Goal: Task Accomplishment & Management: Complete application form

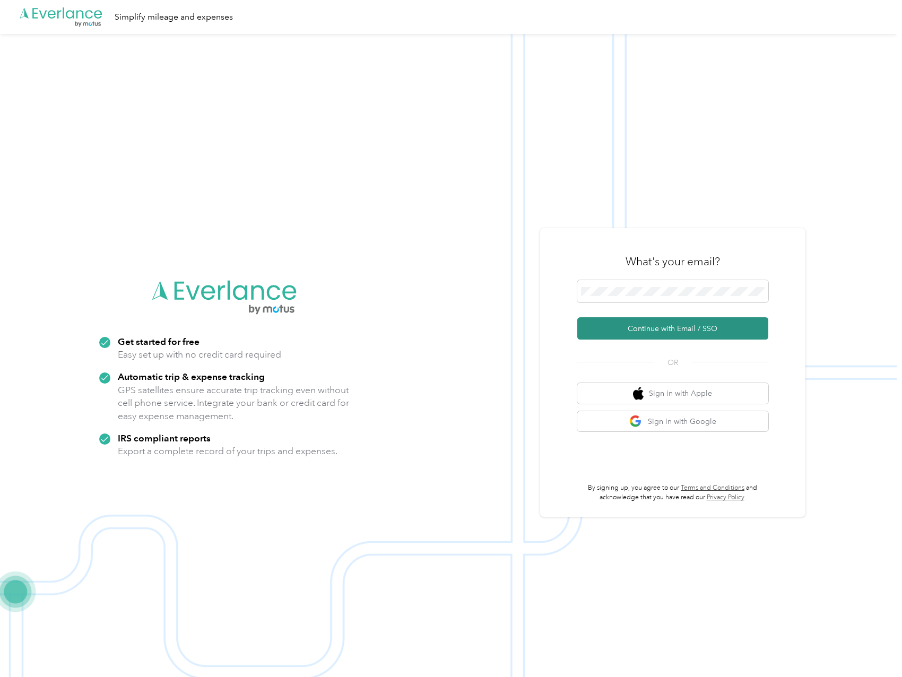
click at [653, 333] on button "Continue with Email / SSO" at bounding box center [672, 328] width 191 height 22
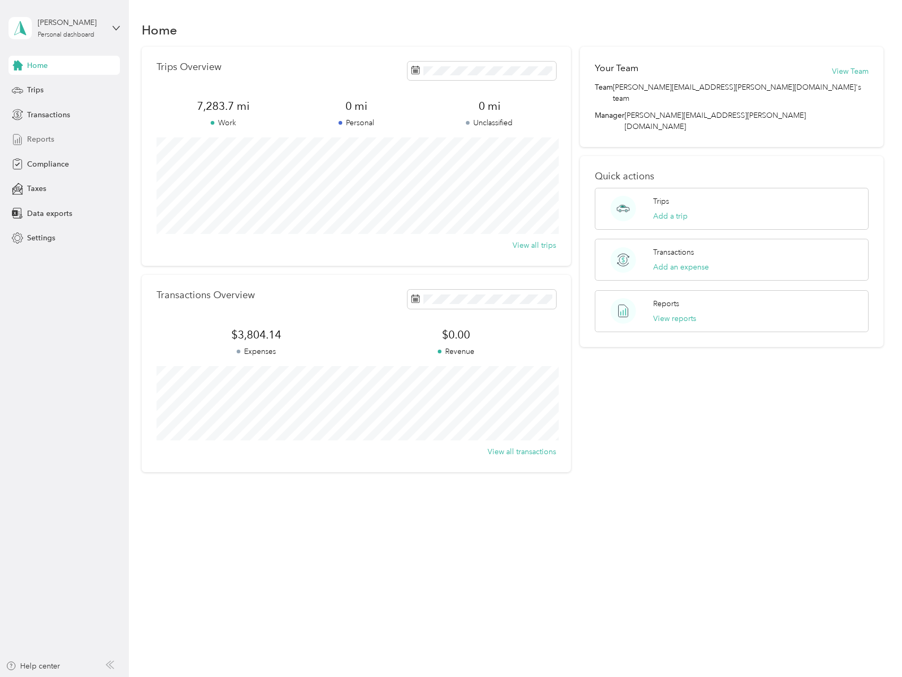
click at [44, 138] on span "Reports" at bounding box center [40, 139] width 27 height 11
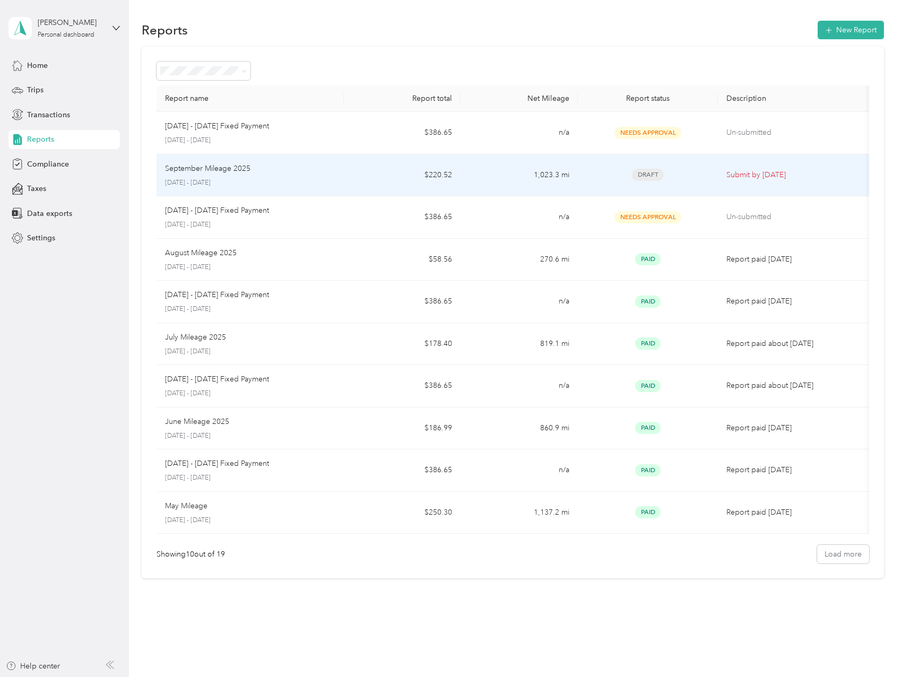
click at [205, 169] on p "September Mileage 2025" at bounding box center [207, 169] width 85 height 12
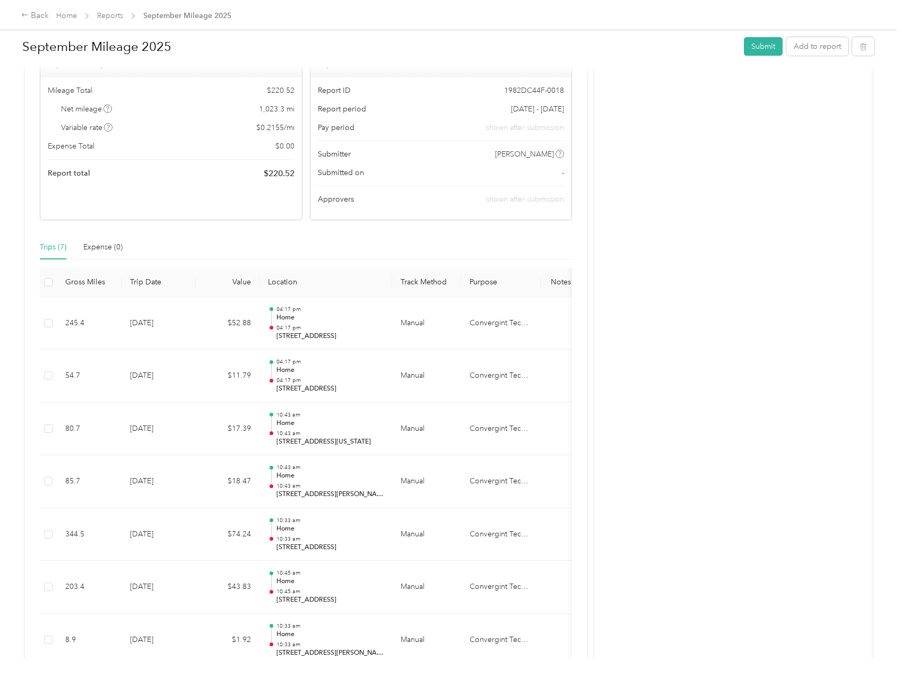
scroll to position [106, 0]
click at [819, 50] on button "Add to report" at bounding box center [817, 46] width 62 height 19
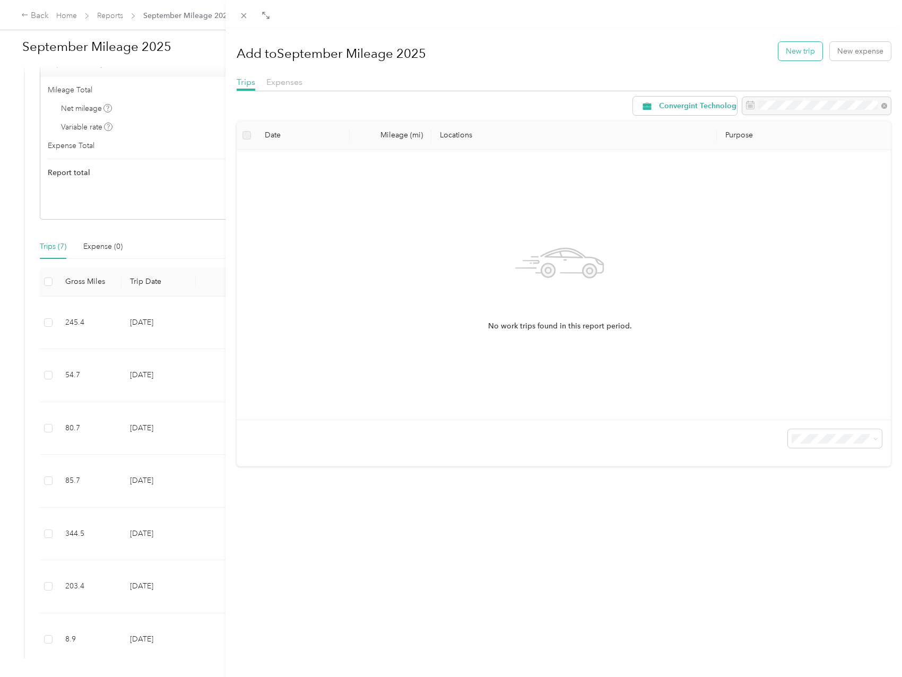
click at [796, 47] on button "New trip" at bounding box center [800, 51] width 44 height 19
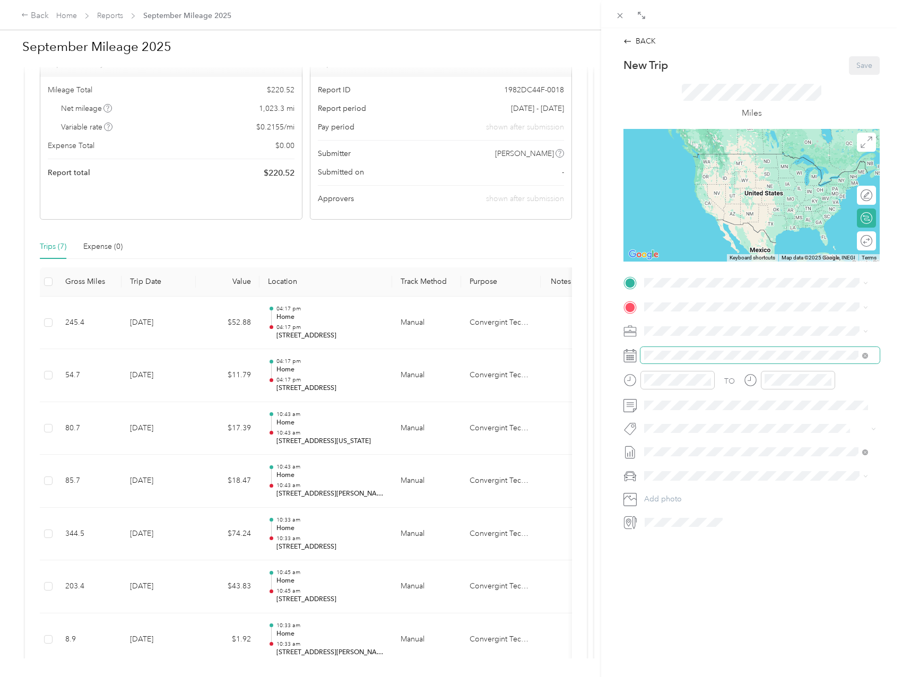
click at [700, 350] on span at bounding box center [759, 355] width 239 height 17
click at [634, 357] on icon at bounding box center [629, 355] width 13 height 13
click at [635, 357] on icon at bounding box center [629, 355] width 13 height 13
click at [627, 354] on icon at bounding box center [629, 355] width 13 height 13
click at [708, 483] on div "17" at bounding box center [707, 485] width 14 height 13
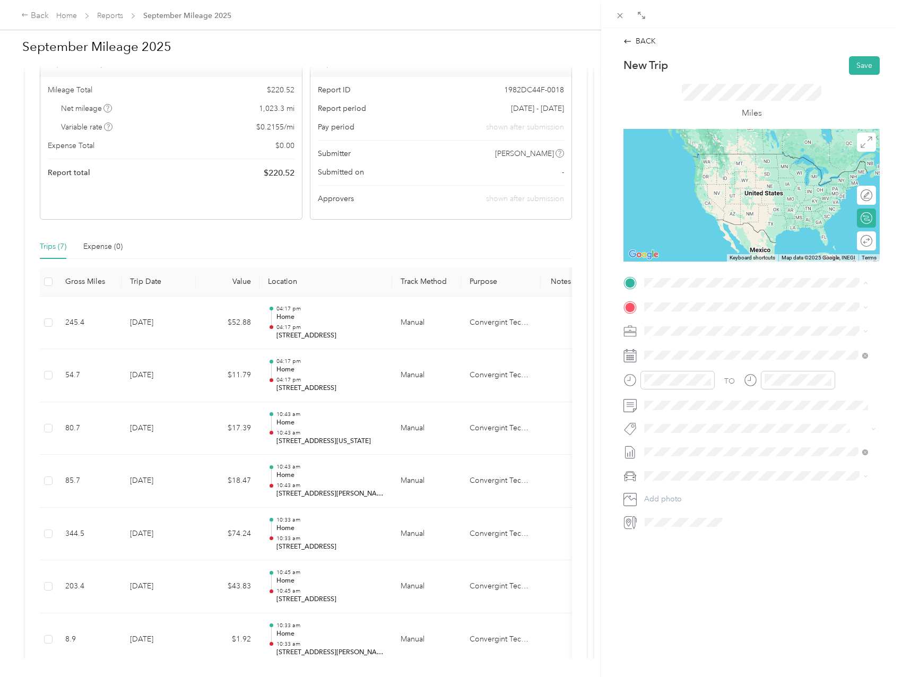
click at [695, 331] on div "Home n56w24134 Sussex Preserve Boulevard, Sussex, 53089, Sussex, Wisconsin, Uni…" at bounding box center [717, 331] width 106 height 22
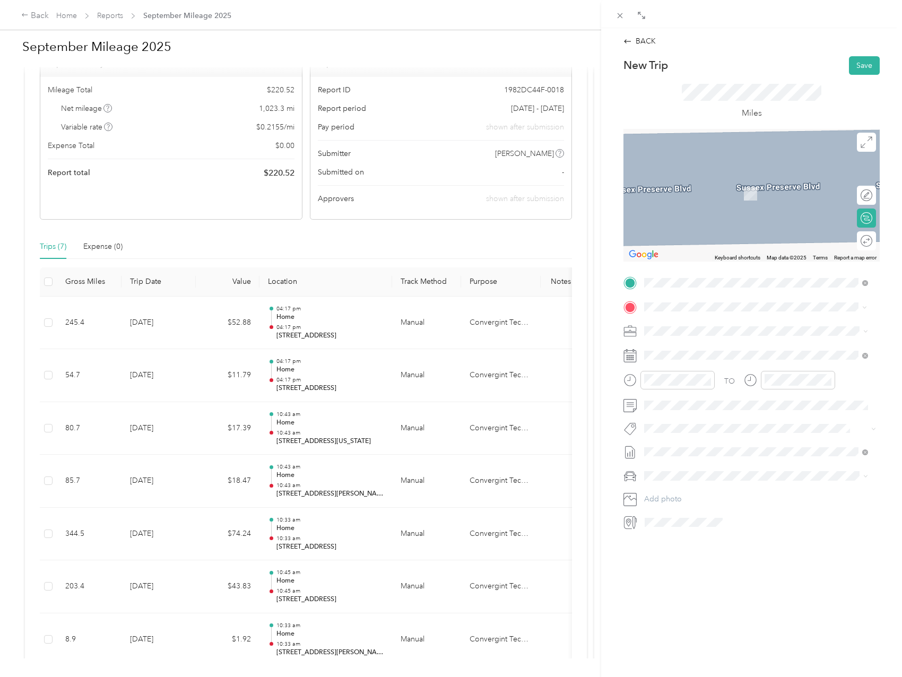
click at [702, 350] on span "1220 Dewey Avenue Wauwatosa, Wisconsin 53213, United States" at bounding box center [746, 346] width 165 height 10
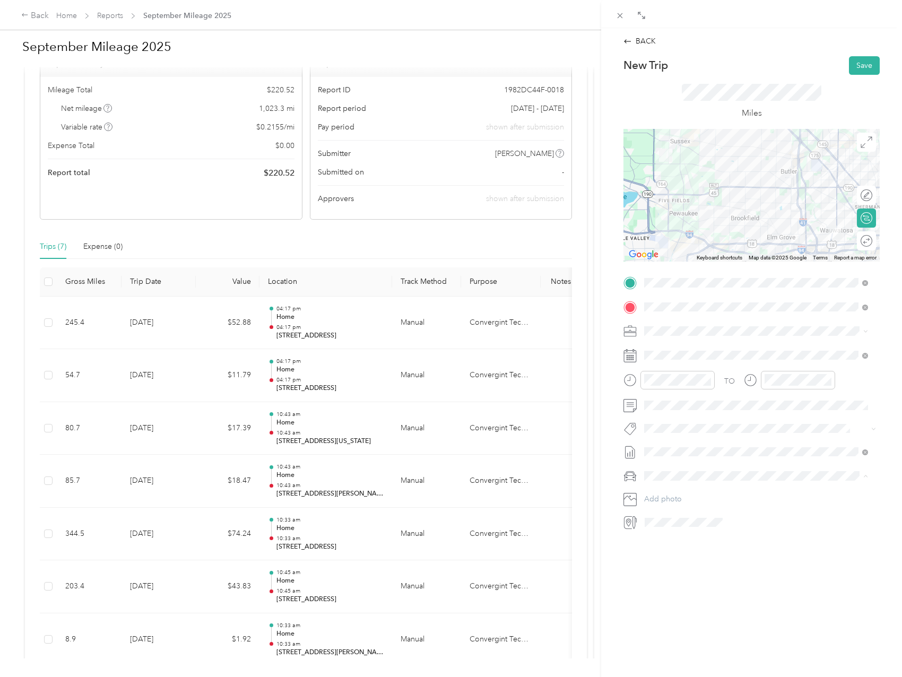
click at [678, 490] on span "Ram 1500" at bounding box center [664, 494] width 33 height 9
click at [862, 242] on div "Round trip" at bounding box center [867, 240] width 10 height 11
click at [853, 239] on div at bounding box center [861, 240] width 22 height 11
click at [850, 66] on button "Save" at bounding box center [864, 65] width 31 height 19
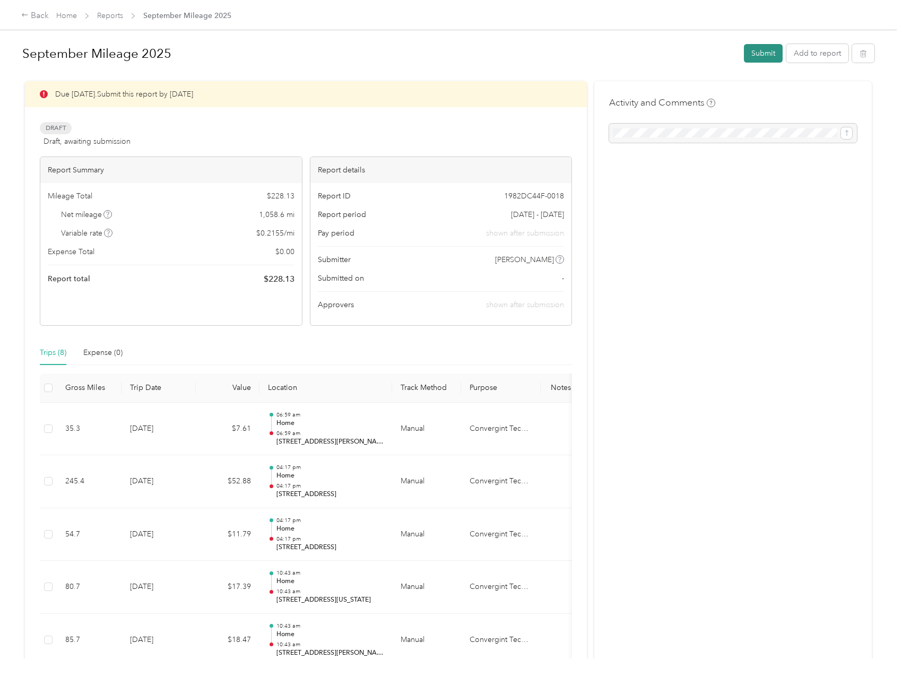
click at [761, 53] on button "Submit" at bounding box center [763, 53] width 39 height 19
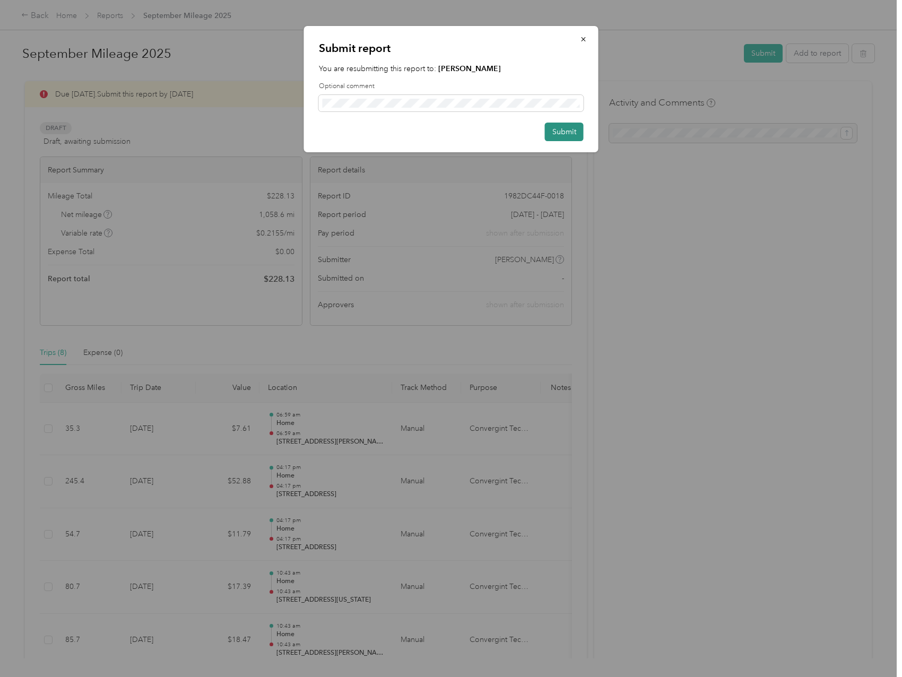
click at [566, 133] on button "Submit" at bounding box center [564, 132] width 39 height 19
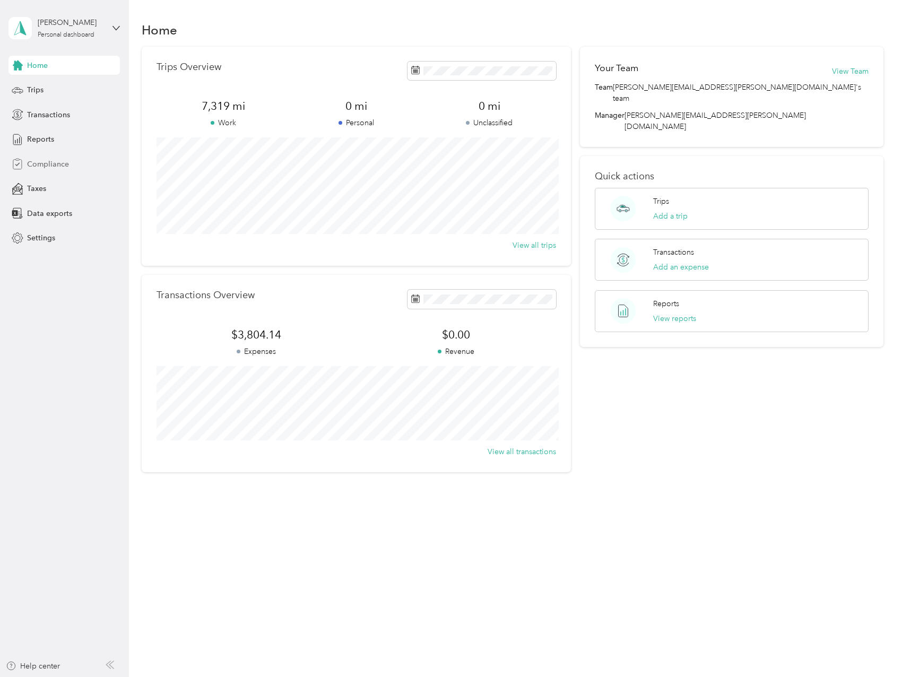
click at [46, 164] on span "Compliance" at bounding box center [48, 164] width 42 height 11
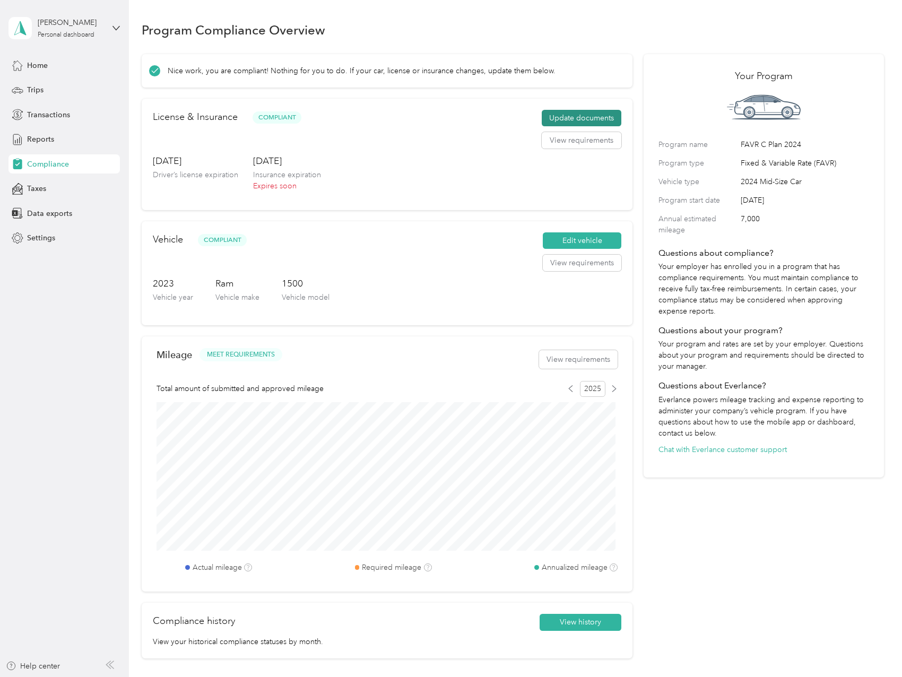
click at [580, 114] on button "Update documents" at bounding box center [582, 118] width 80 height 17
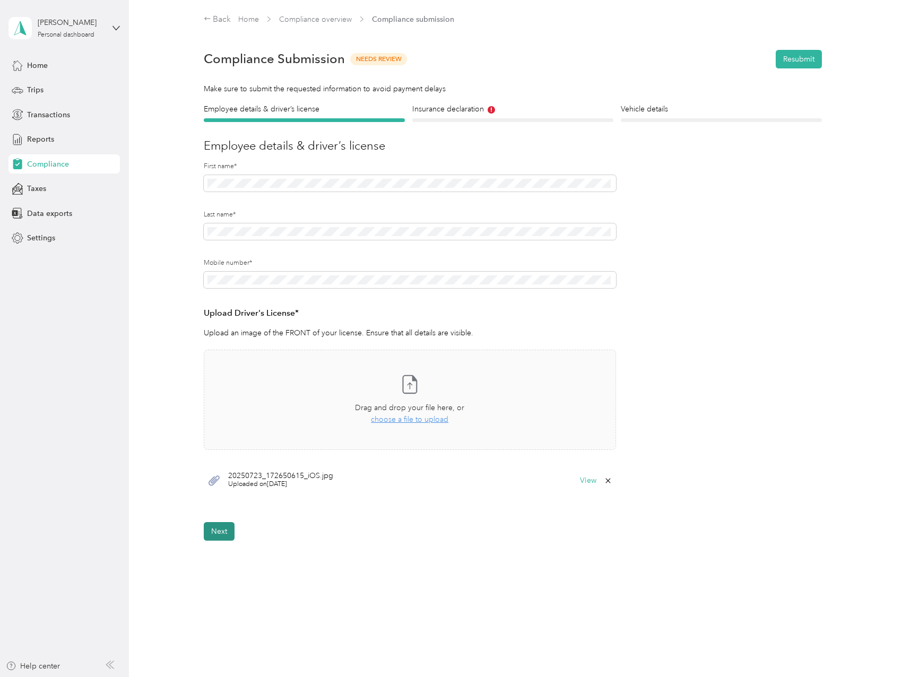
click at [214, 532] on button "Next" at bounding box center [219, 531] width 31 height 19
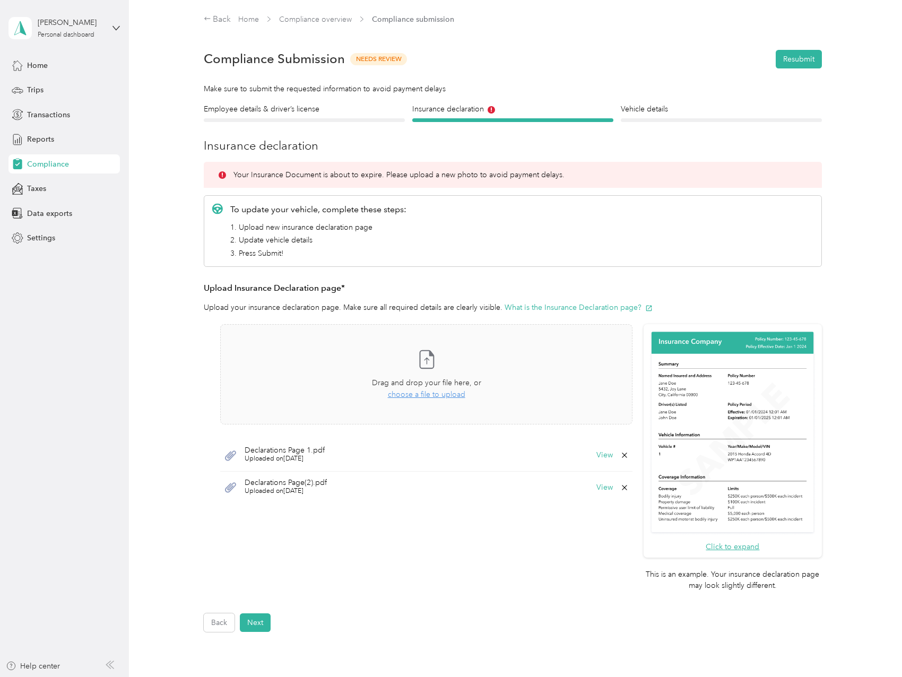
click at [623, 486] on icon at bounding box center [624, 487] width 5 height 5
click at [597, 499] on button "Yes" at bounding box center [595, 494] width 21 height 17
click at [258, 620] on button "Next" at bounding box center [255, 622] width 31 height 19
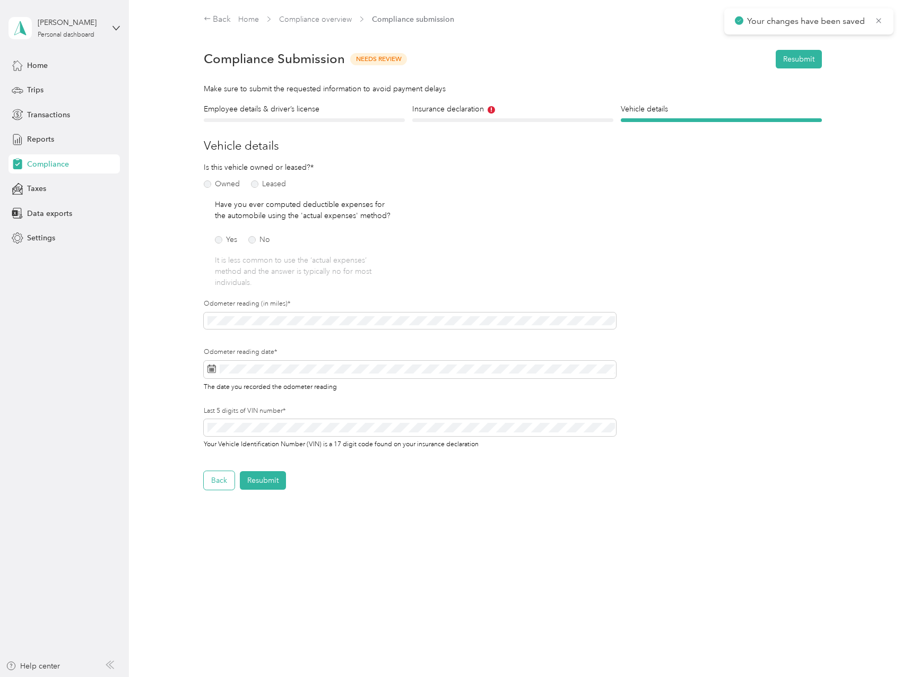
click at [217, 471] on button "Back" at bounding box center [219, 480] width 31 height 19
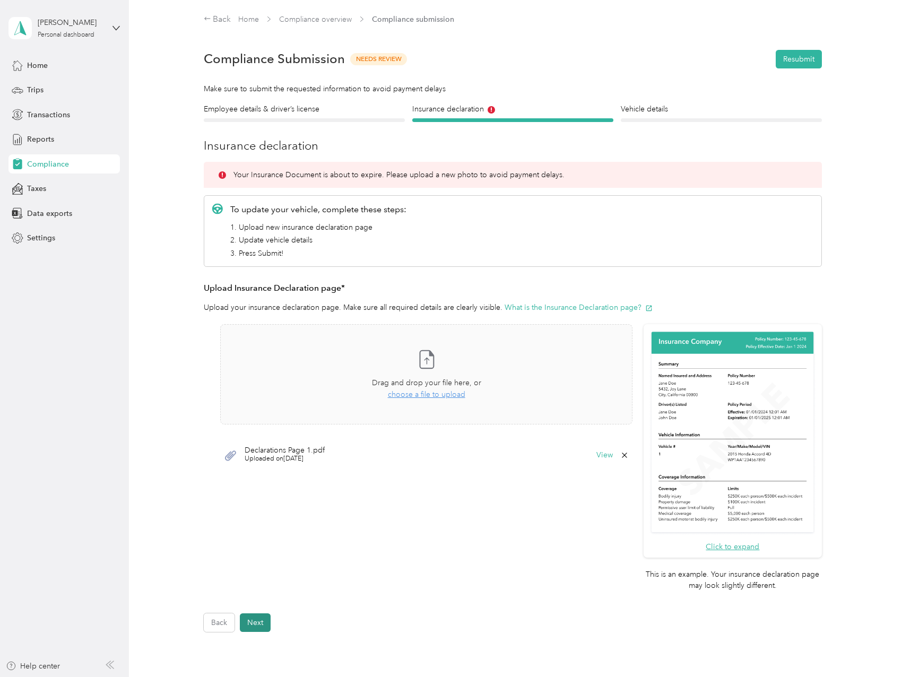
click at [257, 620] on button "Next" at bounding box center [255, 622] width 31 height 19
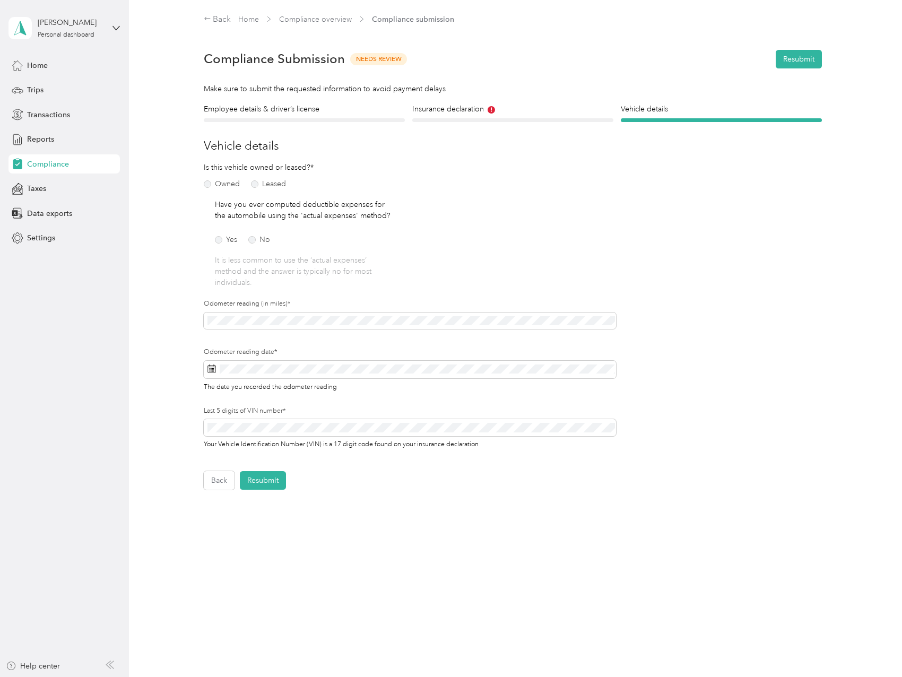
click at [272, 349] on div "Odometer reading date* The date you recorded the odometer reading" at bounding box center [410, 369] width 412 height 44
click at [270, 369] on div "The date you recorded the odometer reading" at bounding box center [410, 376] width 412 height 31
click at [308, 418] on icon at bounding box center [307, 419] width 11 height 11
click at [308, 419] on icon at bounding box center [307, 419] width 11 height 11
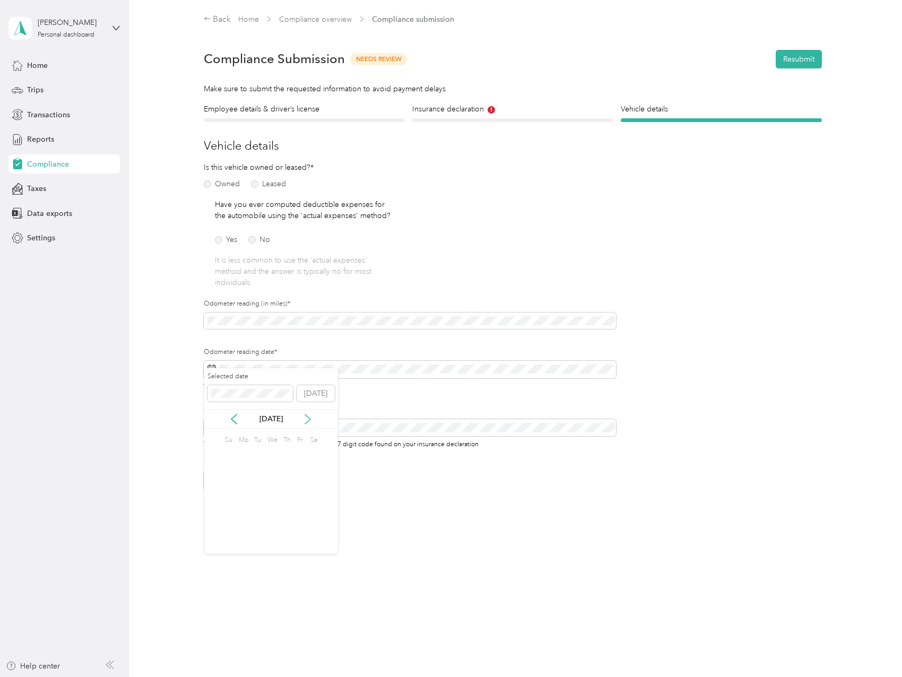
click at [308, 419] on icon at bounding box center [307, 419] width 11 height 11
click at [307, 419] on icon at bounding box center [307, 419] width 11 height 11
click at [273, 457] on div "1" at bounding box center [271, 455] width 14 height 13
click at [267, 471] on button "Resubmit" at bounding box center [263, 480] width 46 height 19
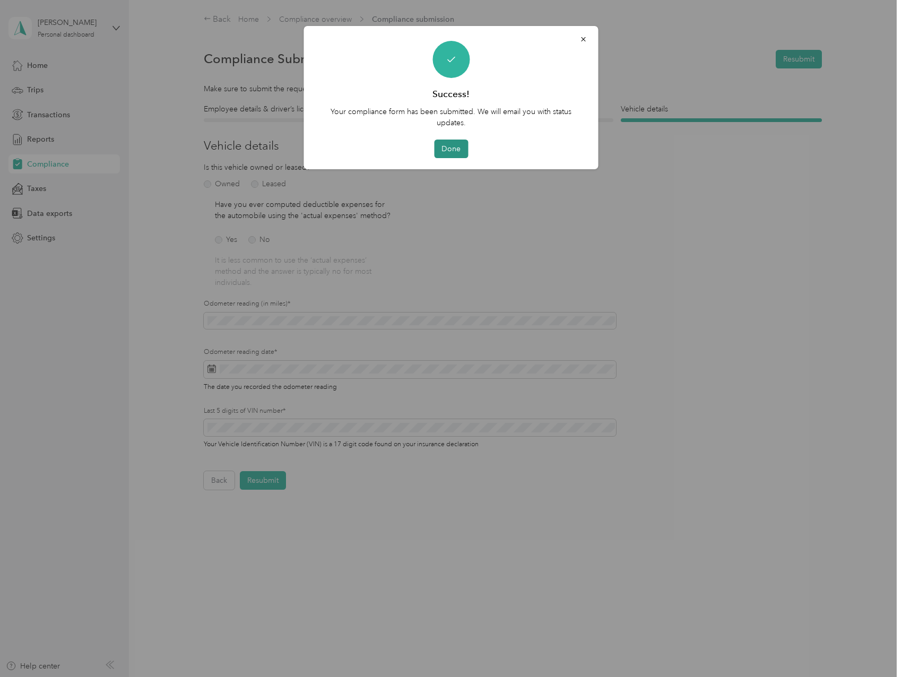
click at [457, 150] on button "Done" at bounding box center [451, 149] width 34 height 19
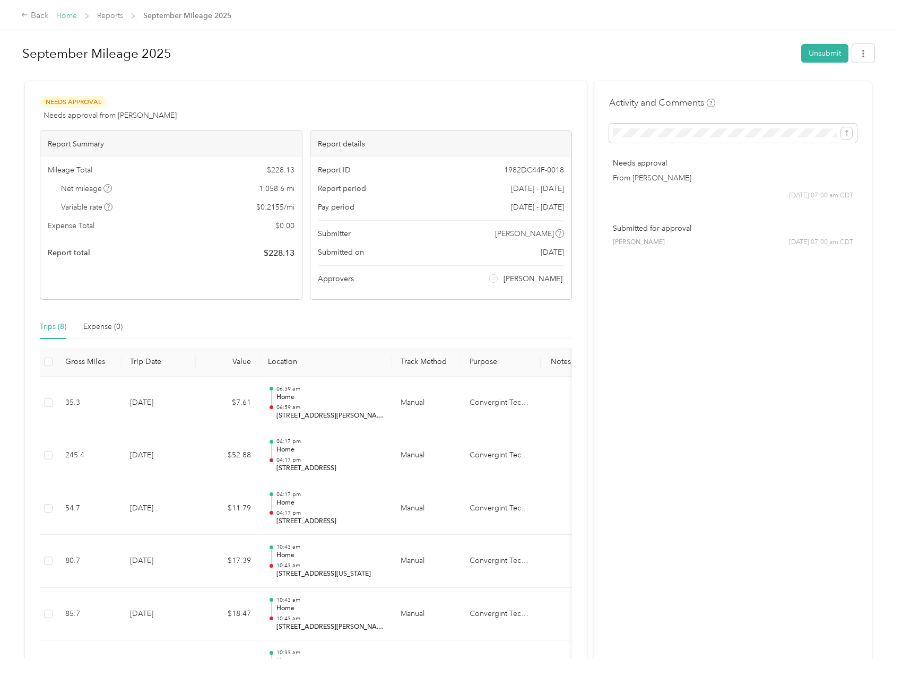
click at [68, 15] on link "Home" at bounding box center [66, 15] width 21 height 9
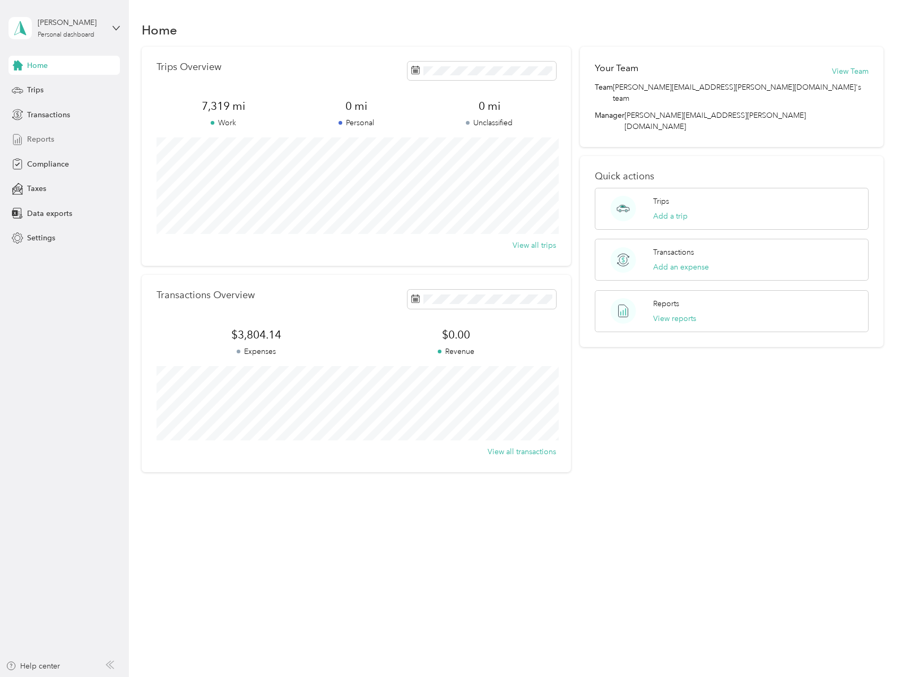
click at [30, 142] on span "Reports" at bounding box center [40, 139] width 27 height 11
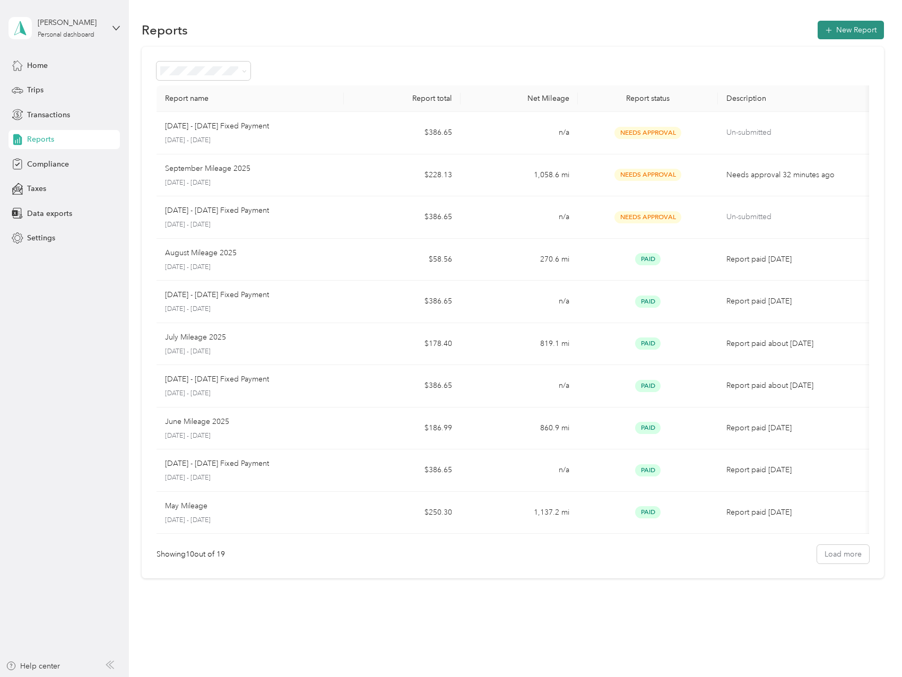
click at [844, 29] on button "New Report" at bounding box center [851, 30] width 66 height 19
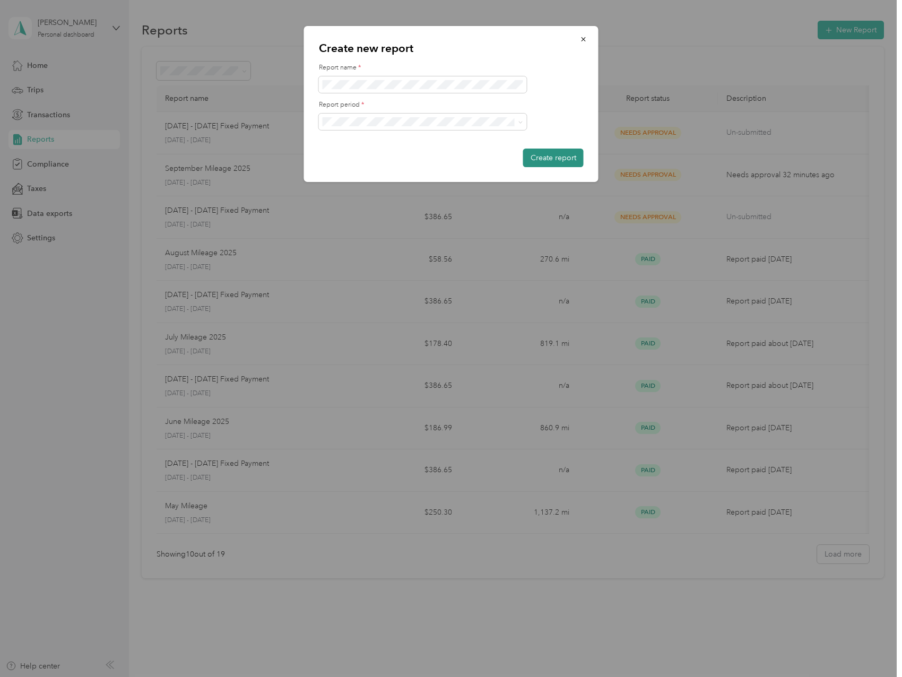
click at [570, 159] on button "Create report" at bounding box center [553, 158] width 60 height 19
